Goal: Information Seeking & Learning: Compare options

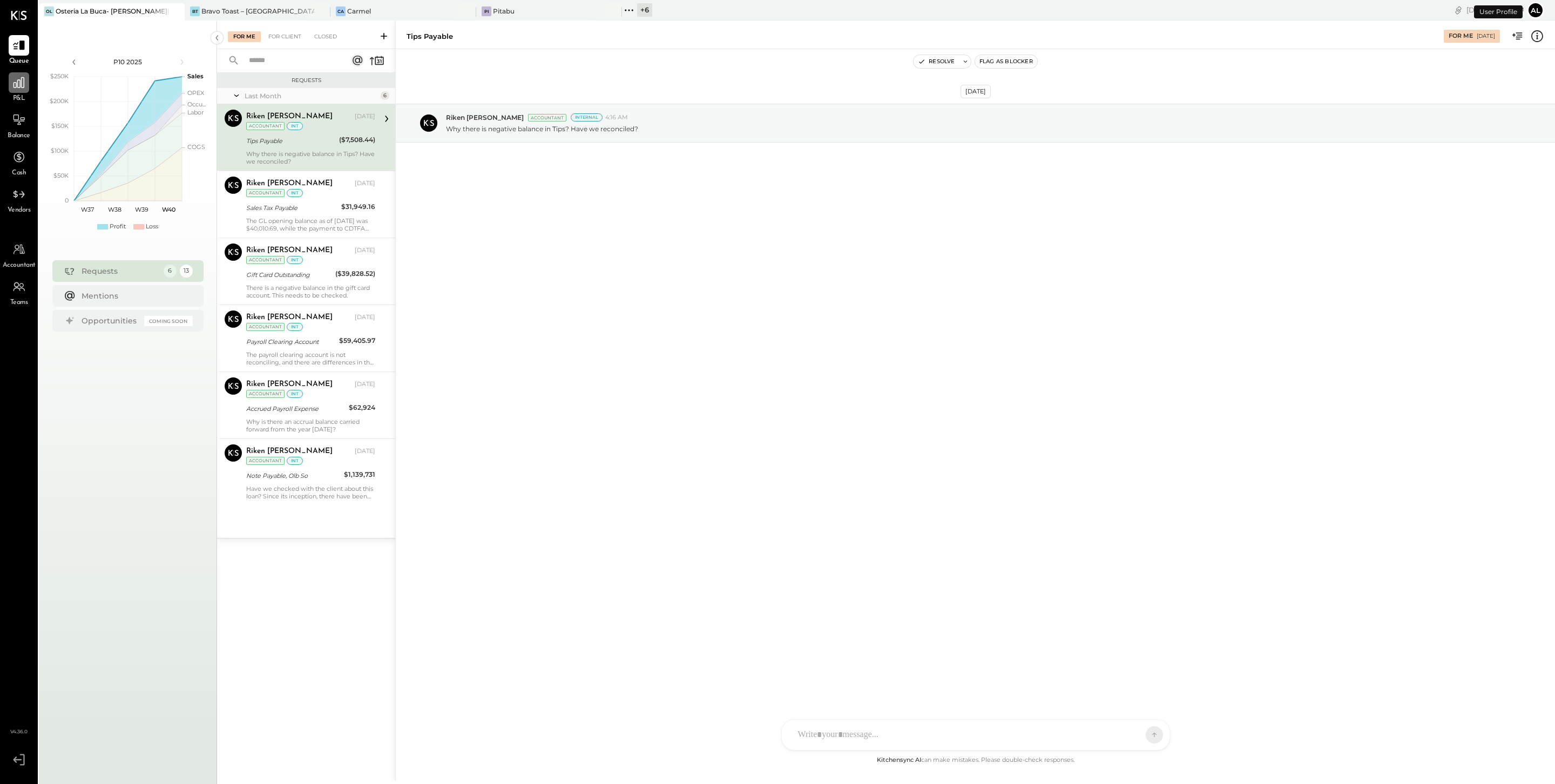
click at [20, 86] on icon at bounding box center [19, 82] width 11 height 11
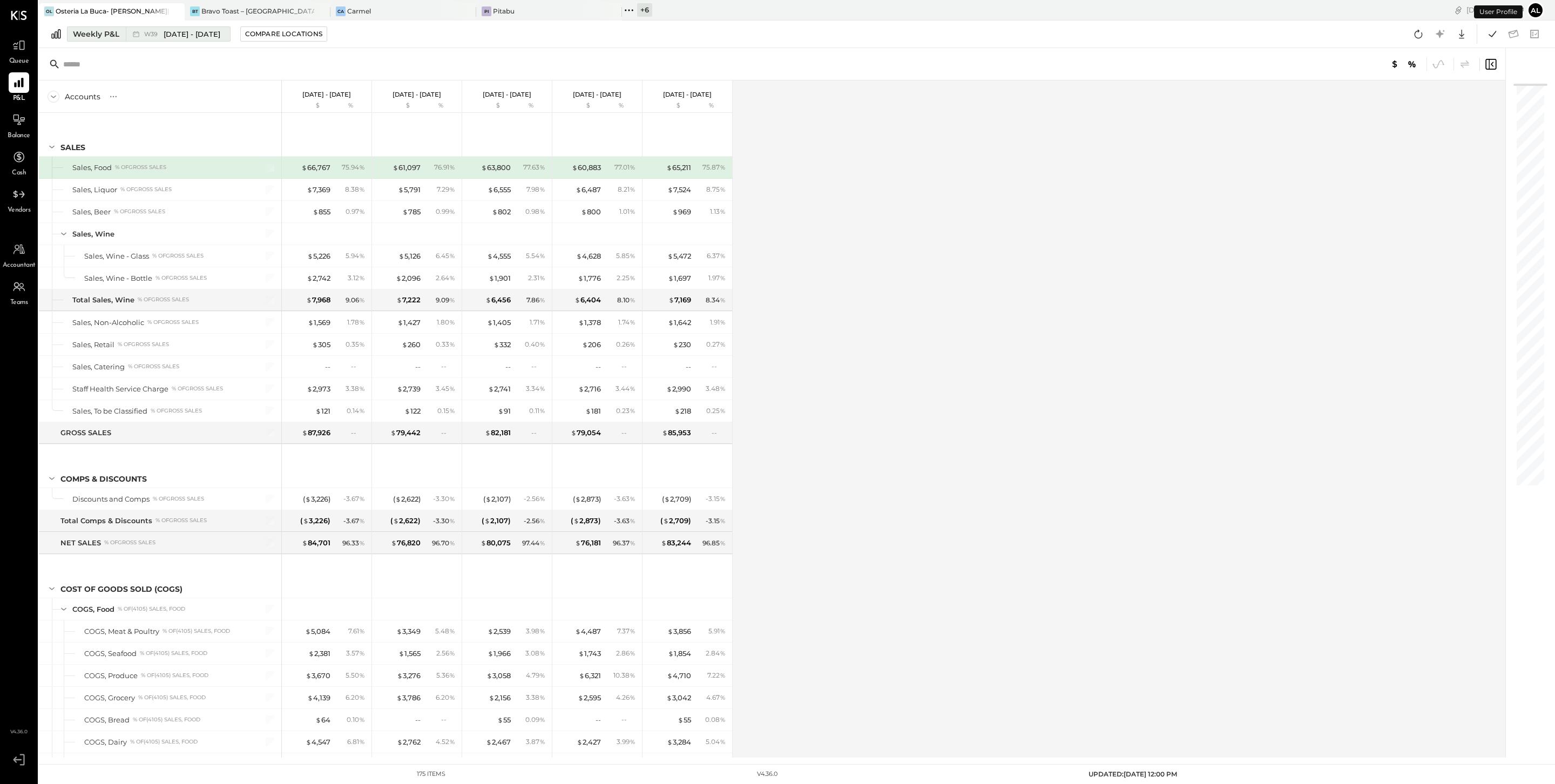
click at [98, 40] on button "Weekly P&L W39 [DATE] - [DATE]" at bounding box center [148, 34] width 163 height 15
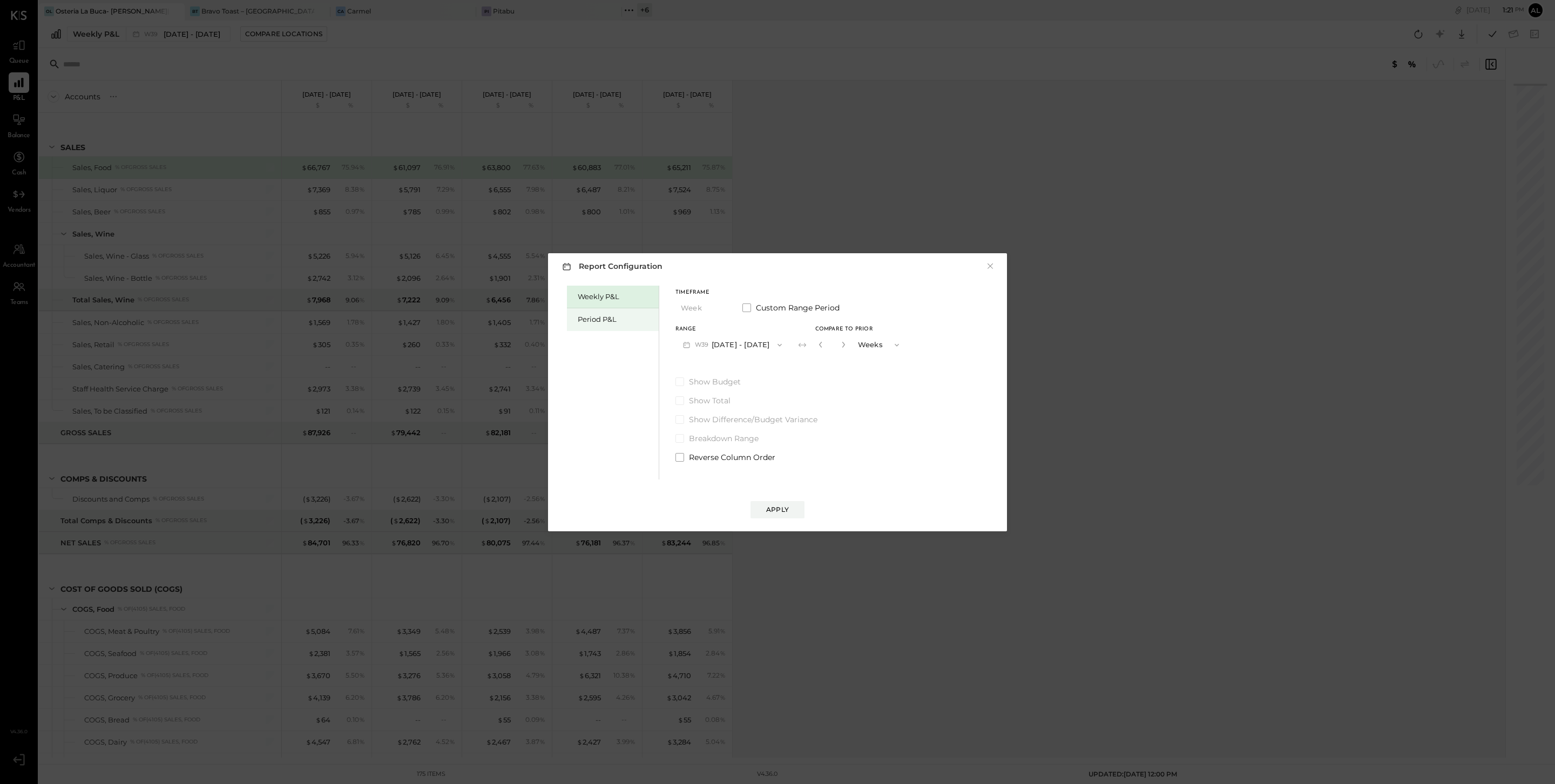
click at [613, 320] on div "Period P&L" at bounding box center [615, 319] width 76 height 11
click at [835, 350] on div "Compare" at bounding box center [820, 346] width 35 height 9
click at [775, 345] on span "button" at bounding box center [773, 345] width 14 height 9
click at [752, 370] on span "[DATE] - [DATE]" at bounding box center [726, 368] width 51 height 9
click at [999, 266] on div "Report Configuration × Weekly P&L Period P&L Timeframe Period Custom Range Peri…" at bounding box center [778, 392] width 459 height 278
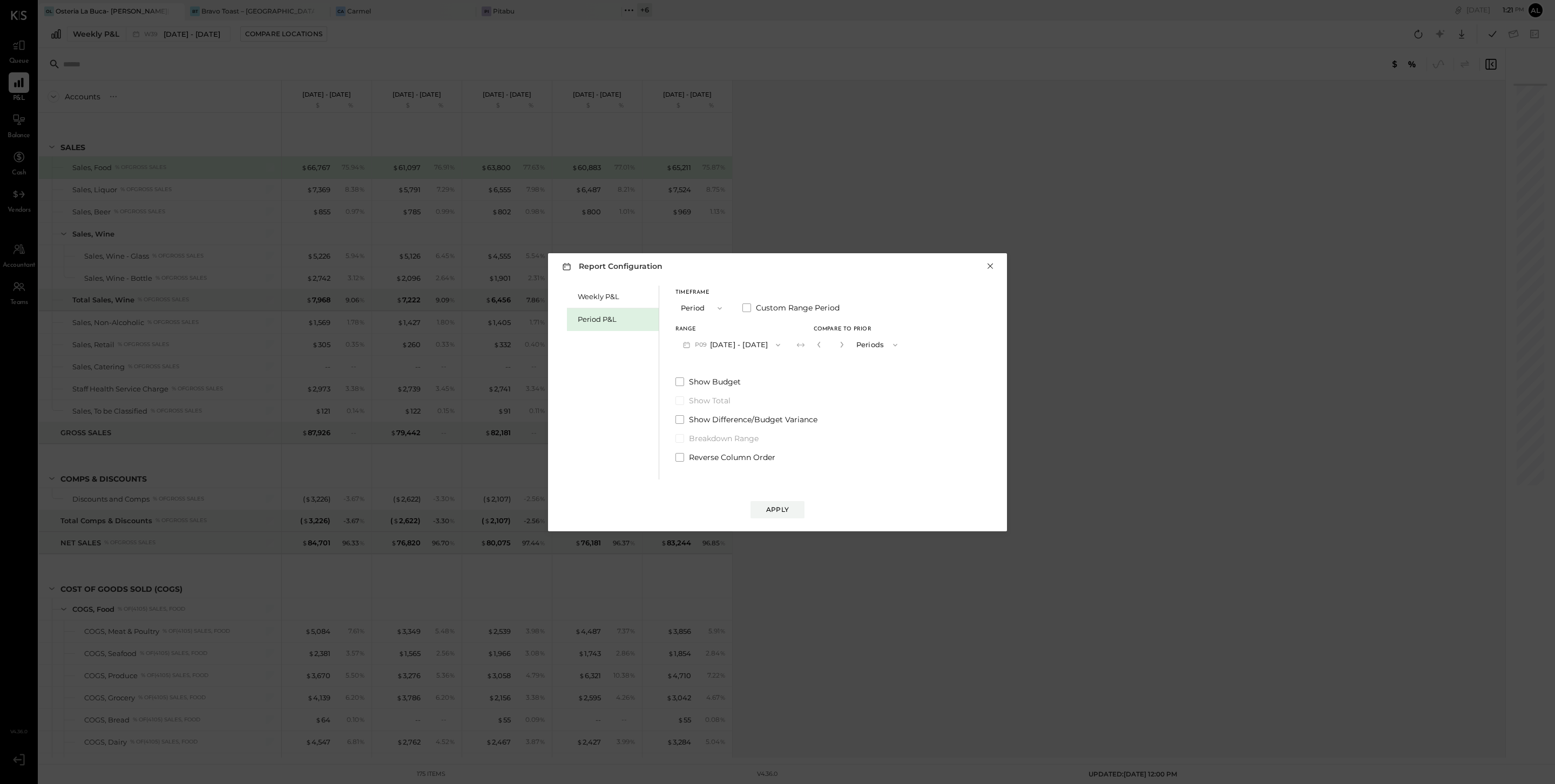
click at [986, 268] on button "×" at bounding box center [991, 266] width 10 height 11
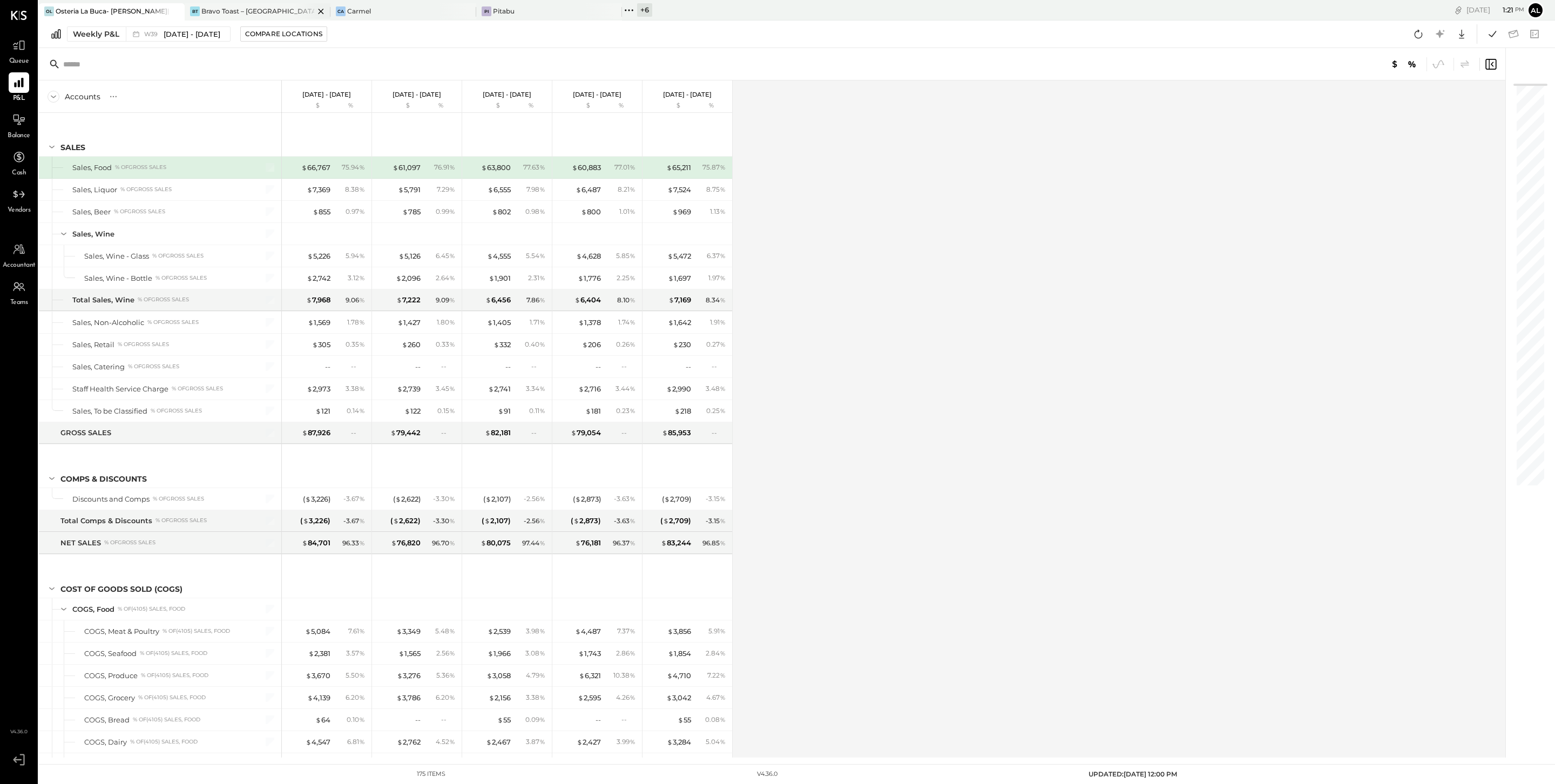
click at [266, 16] on div "[PERSON_NAME] Toast – [GEOGRAPHIC_DATA]" at bounding box center [257, 11] width 146 height 17
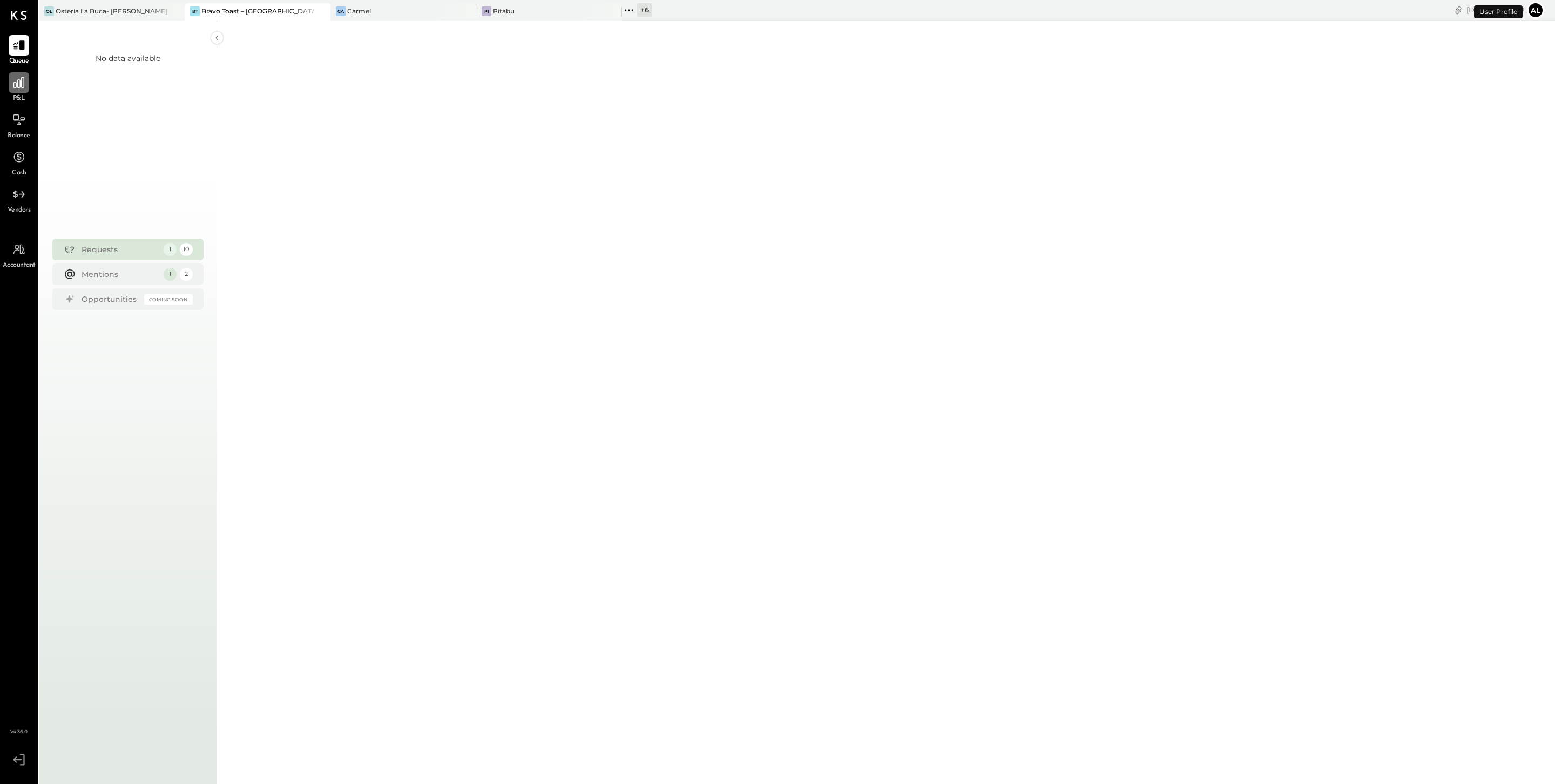
click at [20, 88] on icon at bounding box center [19, 82] width 11 height 11
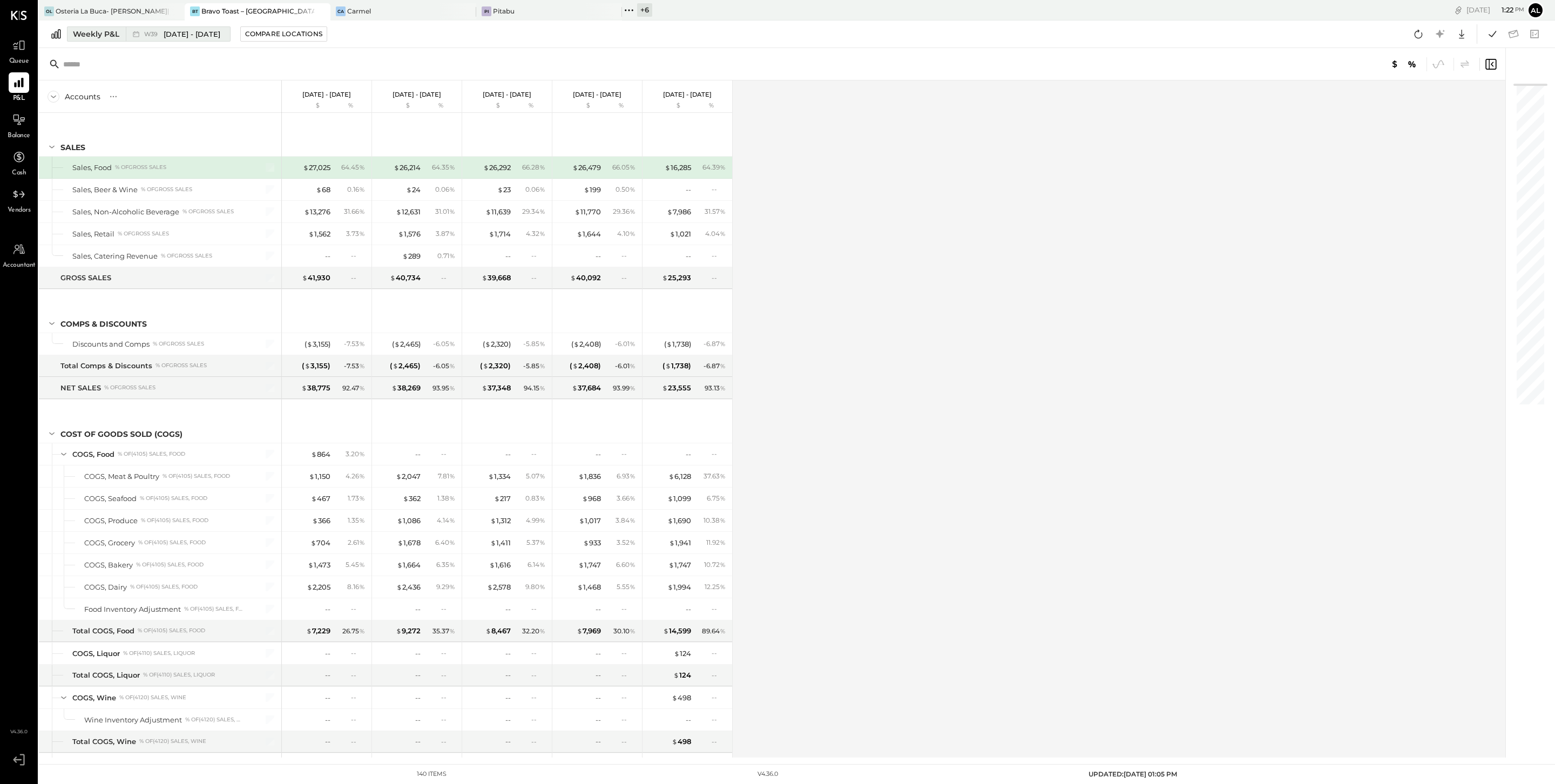
click at [103, 41] on button "Weekly P&L W39 [DATE] - [DATE]" at bounding box center [148, 34] width 163 height 15
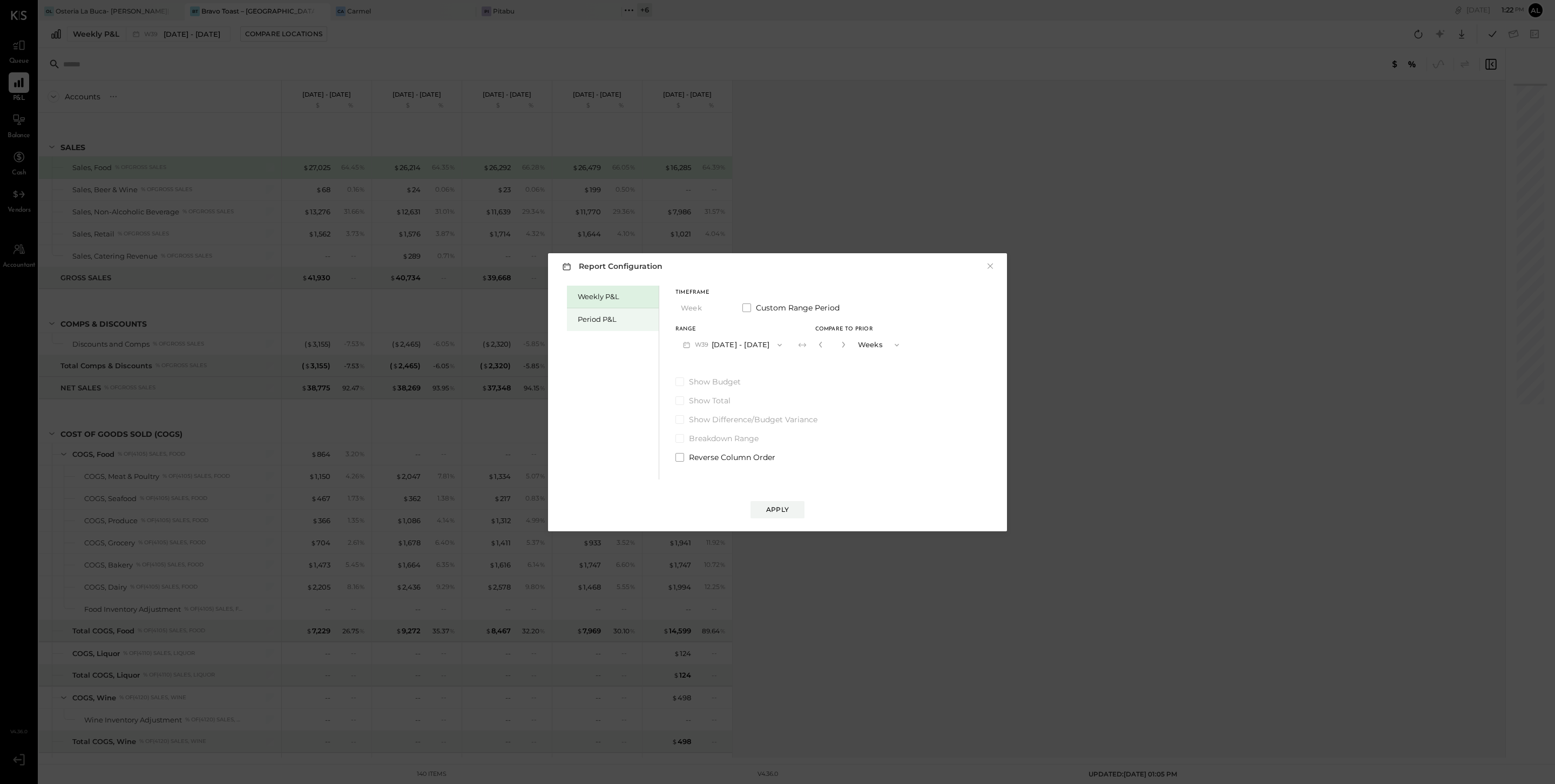
click at [603, 324] on div "Period P&L" at bounding box center [615, 319] width 76 height 11
click at [762, 342] on button "P10 [DATE] - [DATE]" at bounding box center [731, 345] width 111 height 20
click at [742, 370] on span "[DATE] - [DATE]" at bounding box center [726, 368] width 51 height 9
